Goal: Communication & Community: Participate in discussion

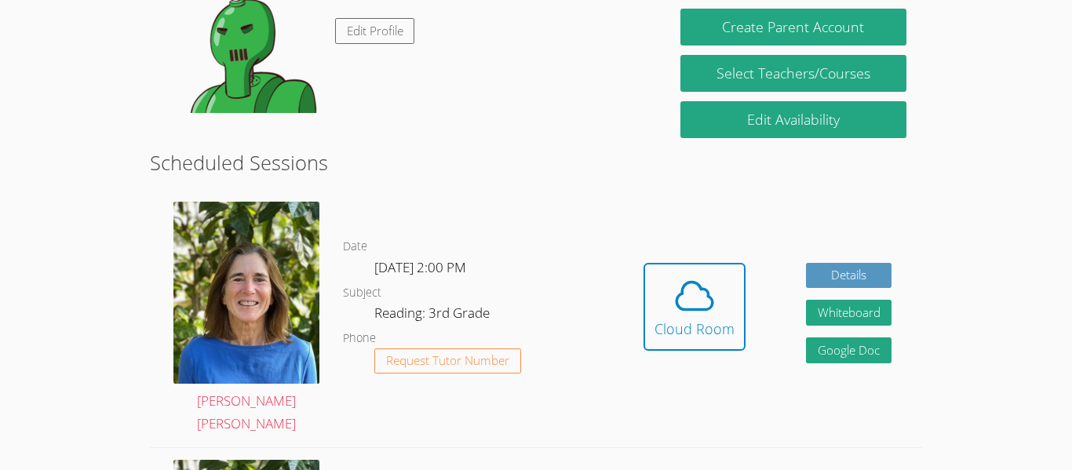
scroll to position [299, 0]
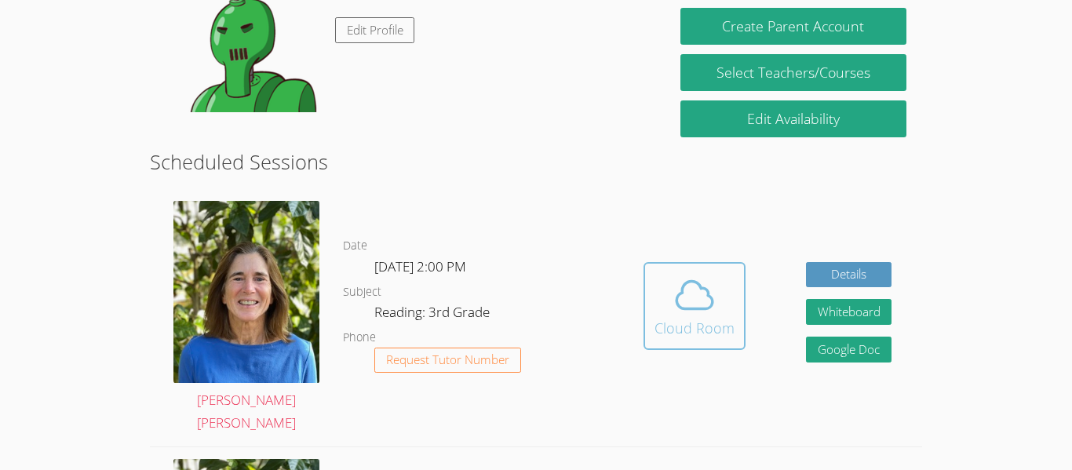
click at [702, 317] on div "Cloud Room" at bounding box center [694, 328] width 80 height 22
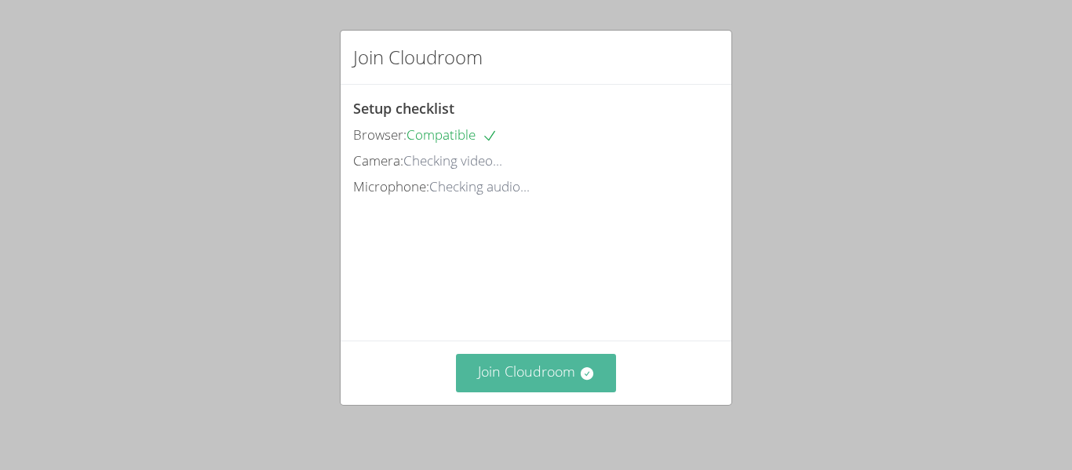
click at [537, 368] on button "Join Cloudroom" at bounding box center [536, 373] width 161 height 38
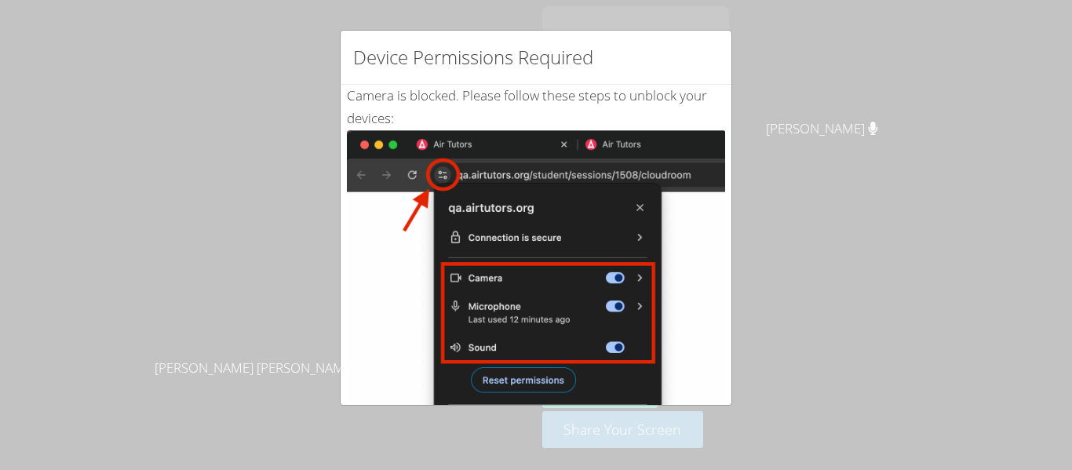
click at [881, 185] on div "Device Permissions Required Camera is blocked . Please follow these steps to un…" at bounding box center [536, 235] width 1072 height 470
click at [501, 149] on img at bounding box center [536, 307] width 378 height 355
click at [482, 375] on img at bounding box center [536, 307] width 378 height 355
click at [89, 100] on div "Device Permissions Required Camera is blocked . Please follow these steps to un…" at bounding box center [536, 235] width 1072 height 470
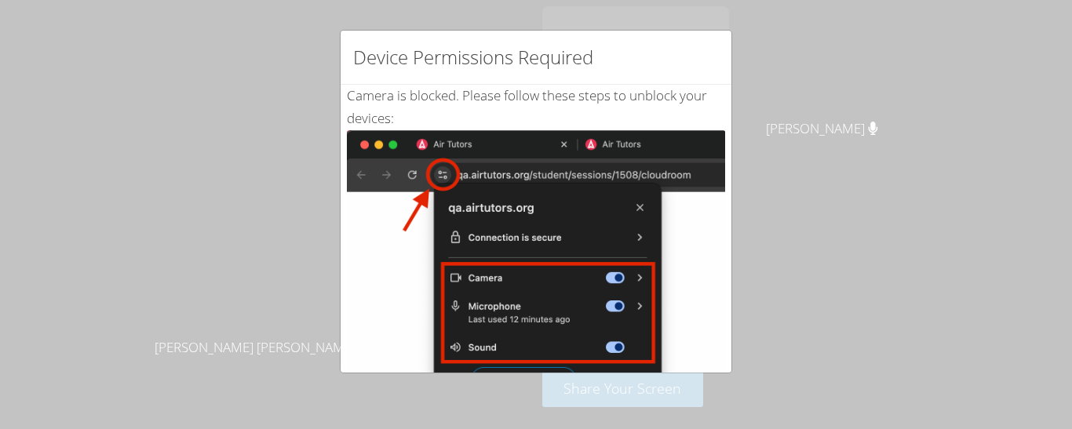
click at [860, 108] on div "Device Permissions Required Camera is blocked . Please follow these steps to un…" at bounding box center [536, 214] width 1072 height 429
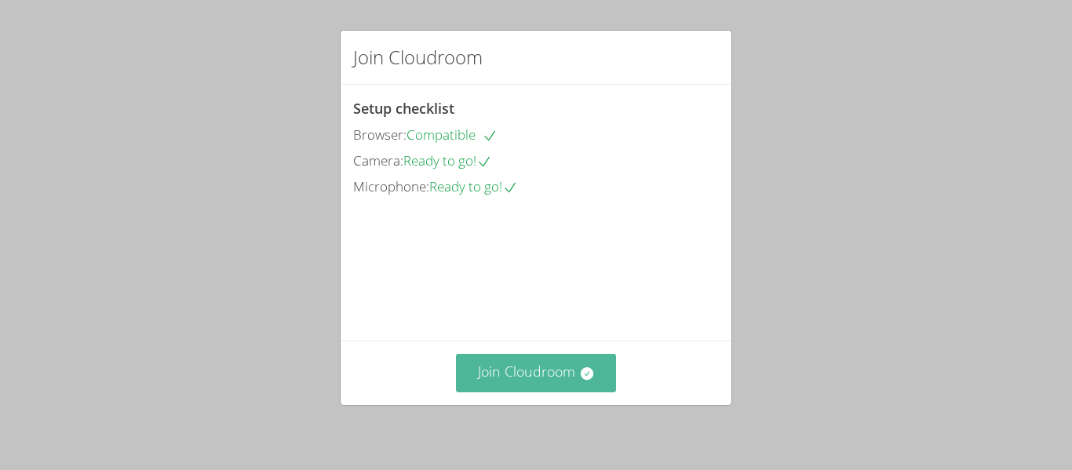
click at [554, 380] on button "Join Cloudroom" at bounding box center [536, 373] width 161 height 38
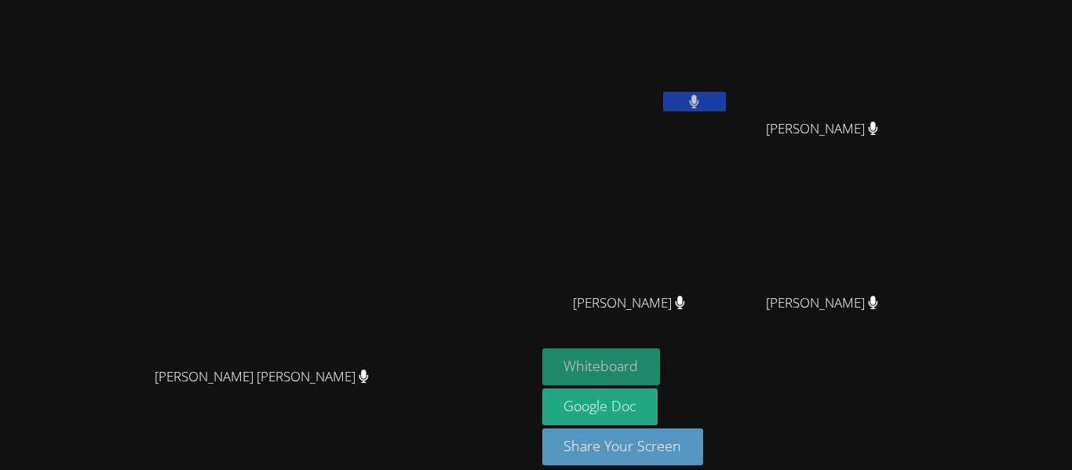
click at [661, 367] on button "Whiteboard" at bounding box center [601, 366] width 118 height 37
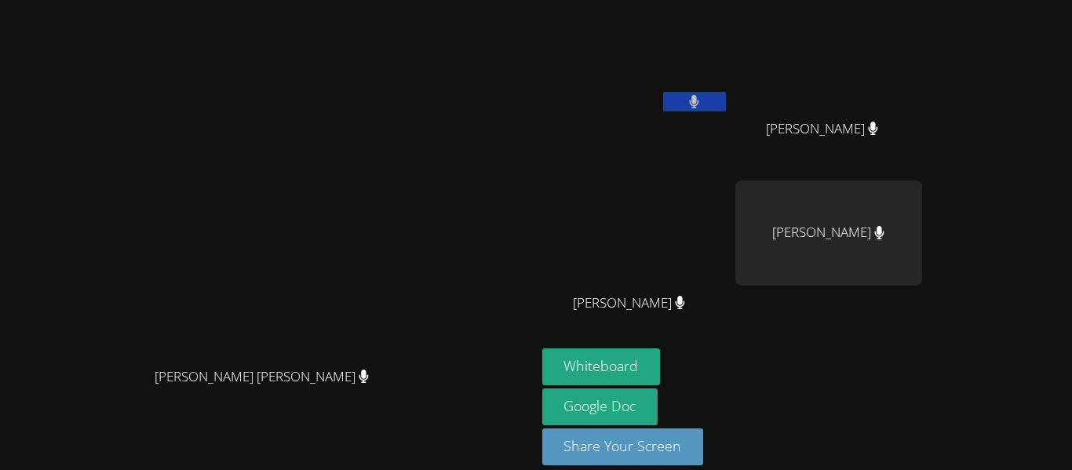
click at [918, 217] on div "JESSE CARRIZALES" at bounding box center [828, 232] width 187 height 105
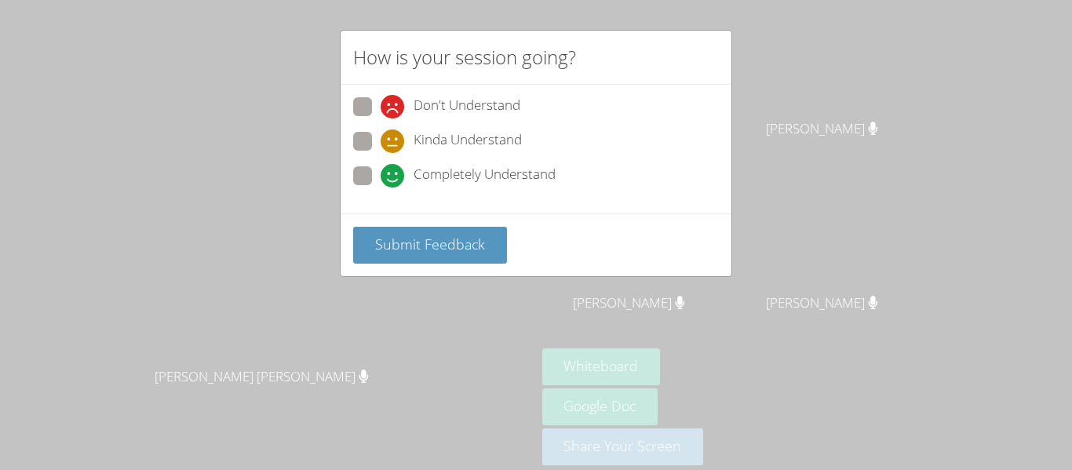
click at [380, 181] on label "Completely Understand" at bounding box center [454, 176] width 202 height 21
click at [380, 180] on input "Completely Understand" at bounding box center [386, 172] width 13 height 13
radio input "true"
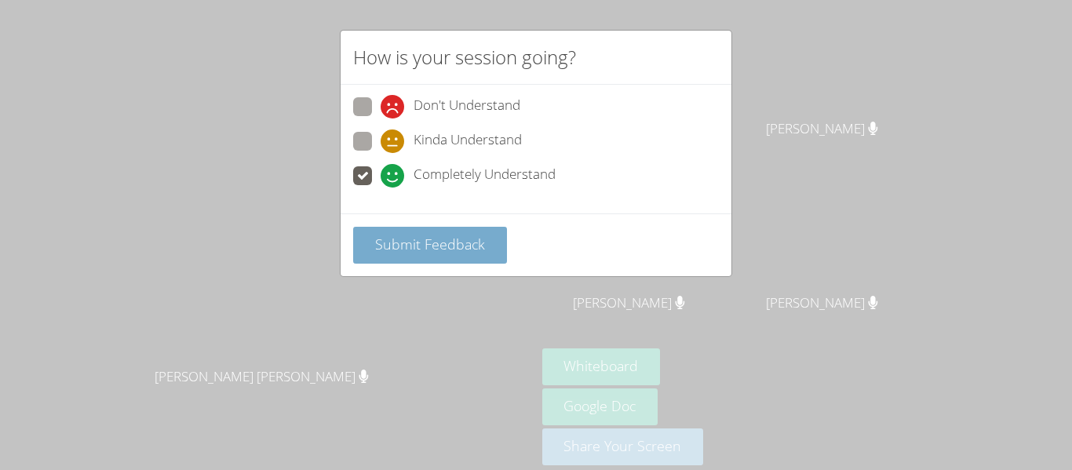
click at [485, 260] on button "Submit Feedback" at bounding box center [430, 245] width 154 height 37
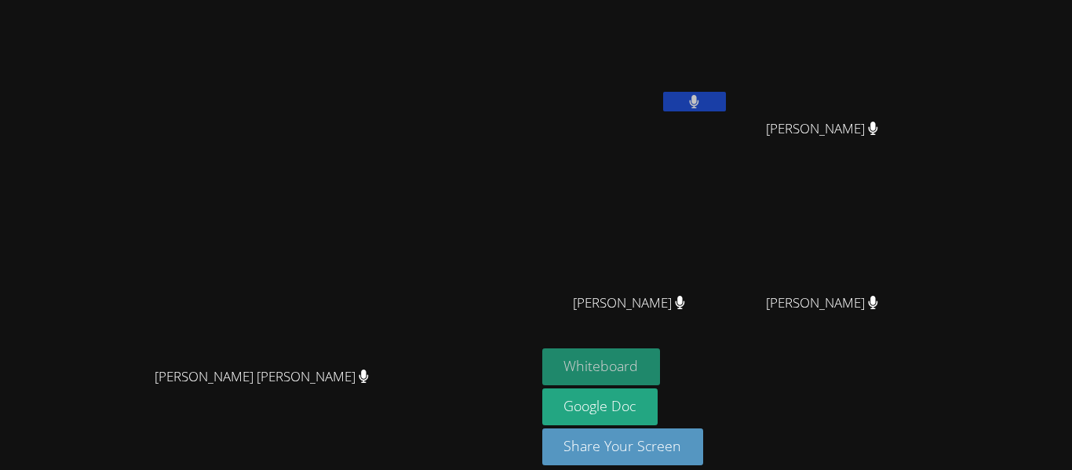
click at [661, 362] on button "Whiteboard" at bounding box center [601, 366] width 118 height 37
click at [661, 368] on button "Whiteboard" at bounding box center [601, 366] width 118 height 37
